Goal: Transaction & Acquisition: Purchase product/service

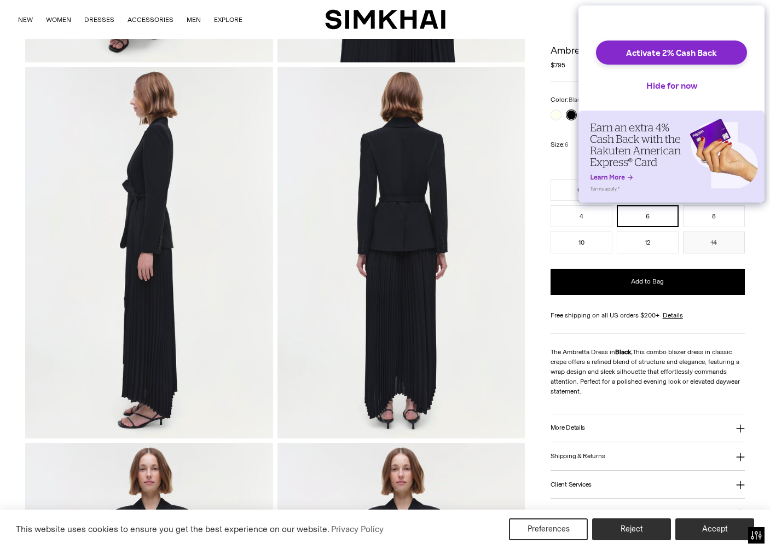
scroll to position [389, 0]
click at [597, 426] on button "More Details" at bounding box center [648, 428] width 194 height 28
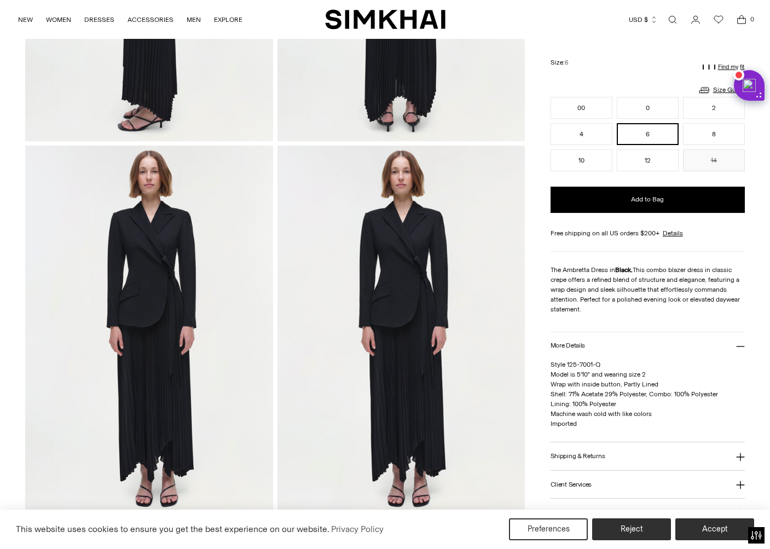
scroll to position [686, 0]
click at [719, 109] on button "2" at bounding box center [714, 108] width 62 height 22
click at [613, 522] on button "Reject" at bounding box center [631, 529] width 79 height 22
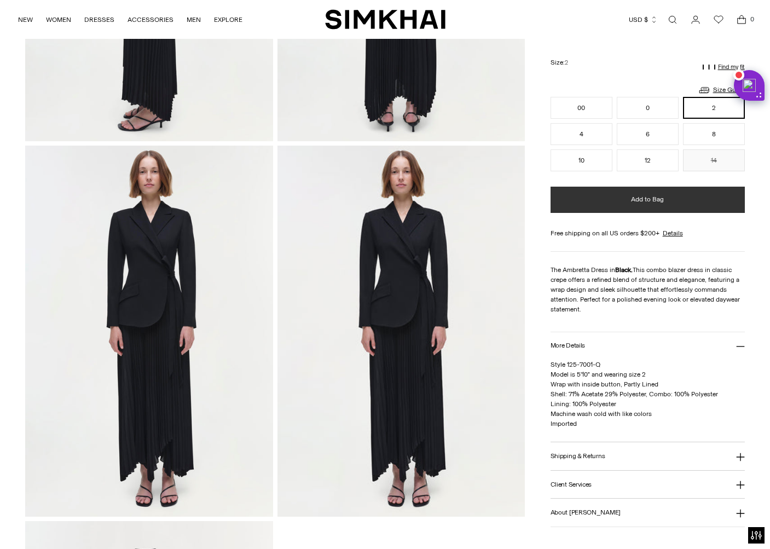
click at [625, 198] on button "Add to Bag" at bounding box center [648, 200] width 194 height 26
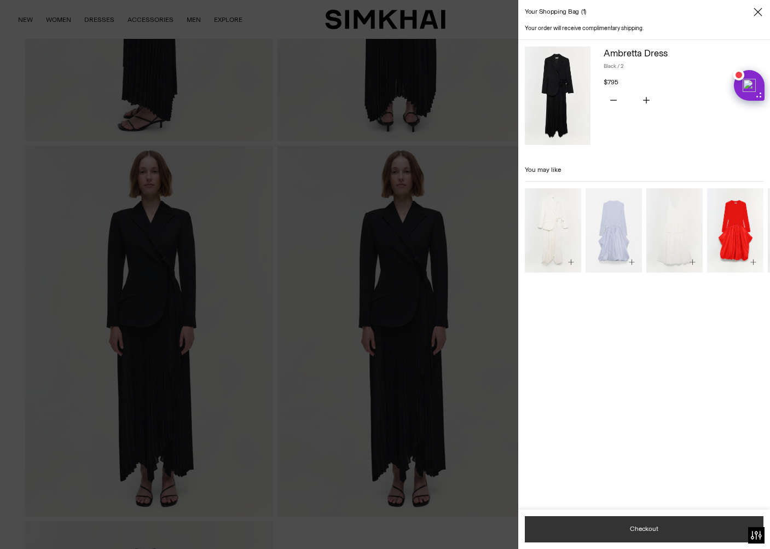
click at [687, 531] on button "Checkout" at bounding box center [644, 529] width 239 height 26
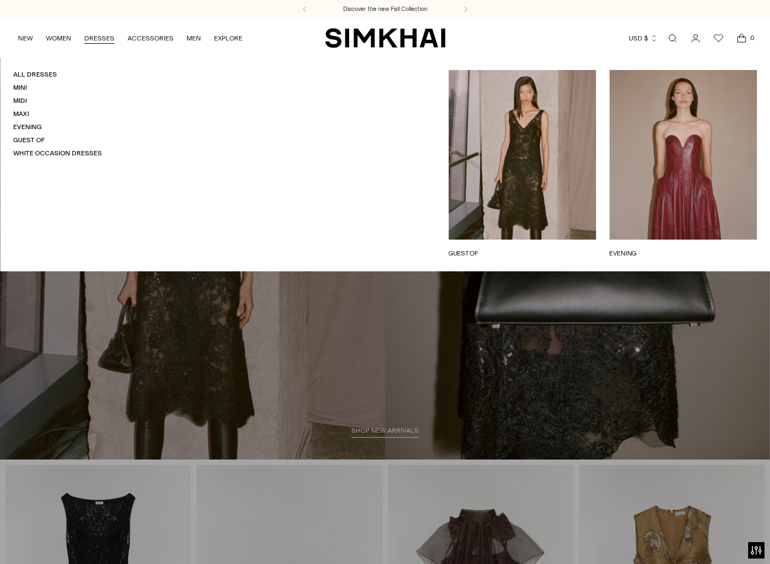
click at [99, 39] on link "DRESSES" at bounding box center [99, 38] width 30 height 24
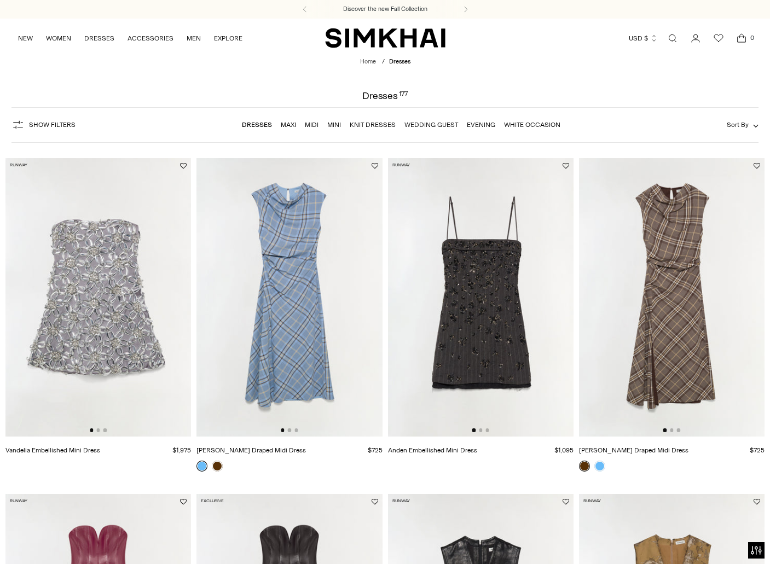
click at [738, 124] on span "Sort By" at bounding box center [738, 125] width 22 height 8
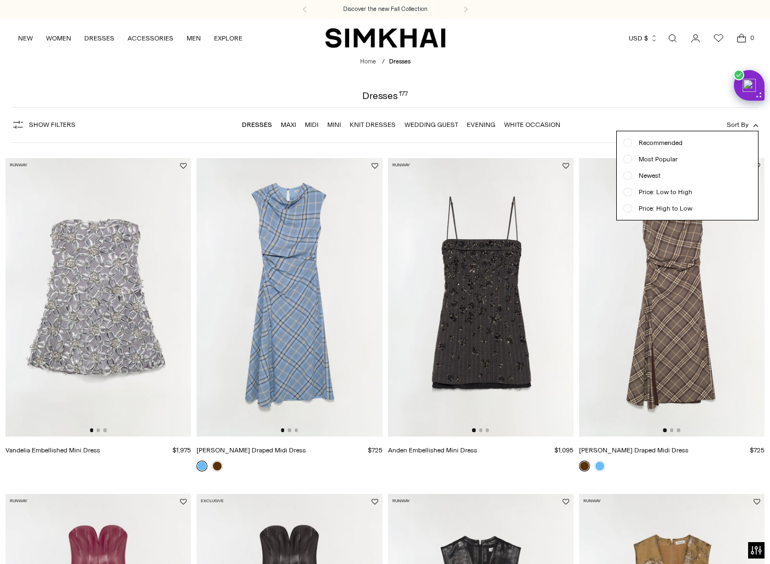
click at [673, 208] on span "Price: High to Low" at bounding box center [662, 209] width 60 height 10
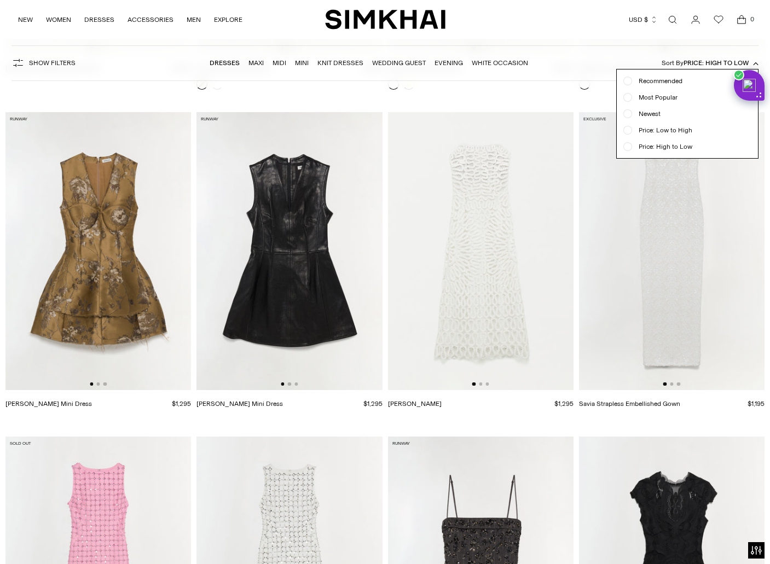
scroll to position [718, 0]
click at [289, 384] on div at bounding box center [385, 282] width 770 height 564
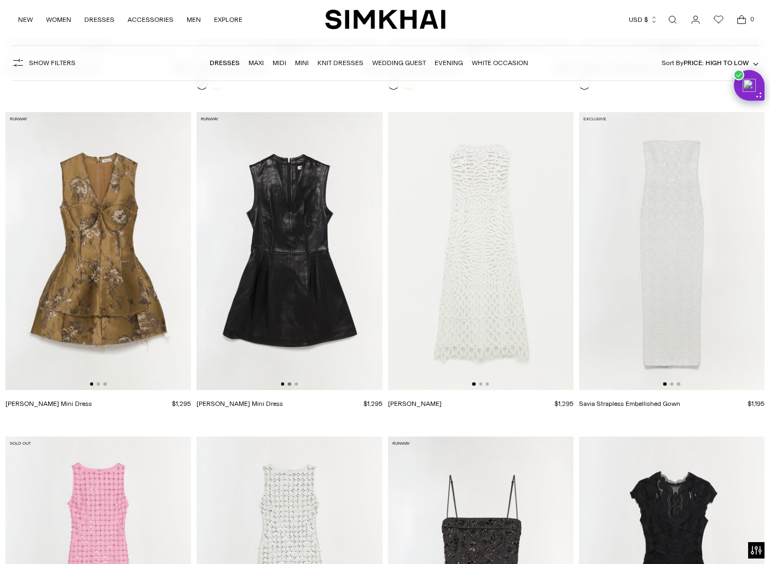
click at [291, 384] on button "Go to slide 2" at bounding box center [289, 384] width 3 height 3
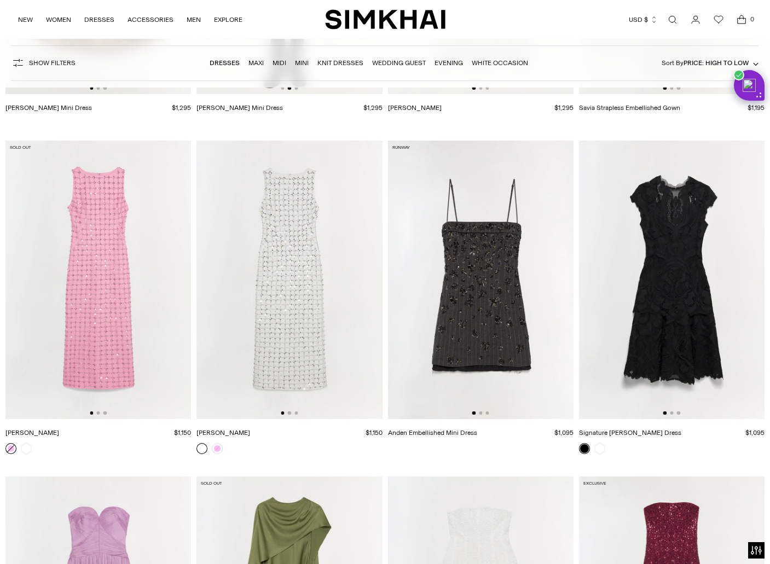
scroll to position [1063, 0]
